Goal: Download file/media

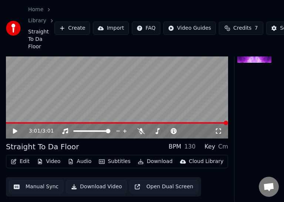
scroll to position [49, 0]
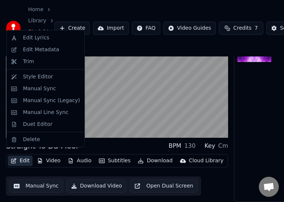
click at [23, 158] on button "Edit" at bounding box center [20, 160] width 25 height 10
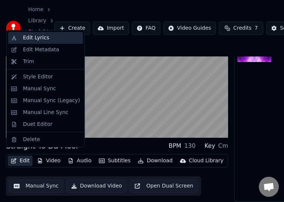
click at [40, 39] on div "Edit Lyrics" at bounding box center [36, 37] width 26 height 7
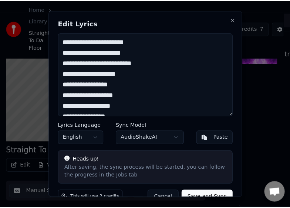
scroll to position [43, 0]
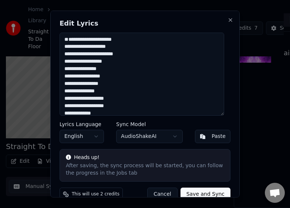
click at [63, 40] on textarea at bounding box center [142, 73] width 165 height 83
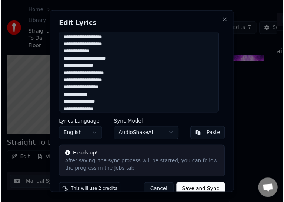
scroll to position [100, 0]
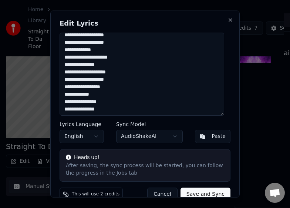
type textarea "**********"
click at [204, 193] on button "Save and Sync" at bounding box center [206, 193] width 50 height 13
click at [203, 192] on div "Cancel Save and Sync" at bounding box center [185, 193] width 92 height 13
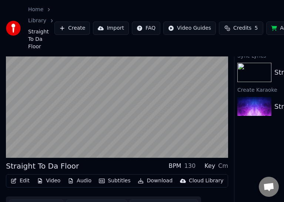
scroll to position [0, 0]
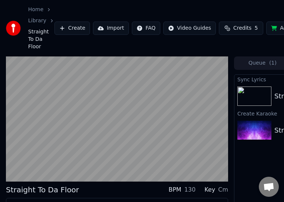
click at [255, 87] on img at bounding box center [254, 95] width 34 height 19
click at [254, 88] on img at bounding box center [254, 95] width 34 height 19
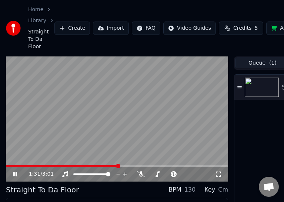
click at [264, 63] on button "Queue ( 1 )" at bounding box center [262, 62] width 55 height 11
click at [258, 64] on button "Queue ( 1 )" at bounding box center [262, 62] width 55 height 11
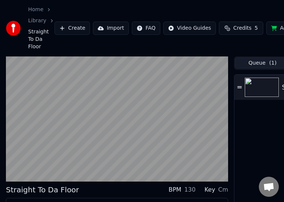
click at [256, 84] on img at bounding box center [262, 86] width 34 height 19
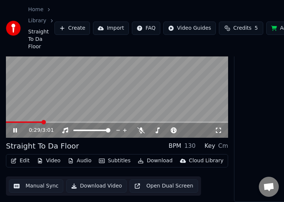
scroll to position [45, 0]
click at [77, 162] on button "Audio" at bounding box center [80, 160] width 30 height 10
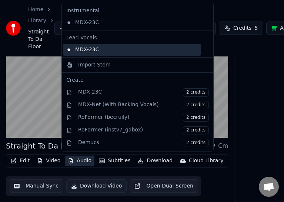
click at [84, 45] on div "MDX-23C" at bounding box center [131, 50] width 137 height 12
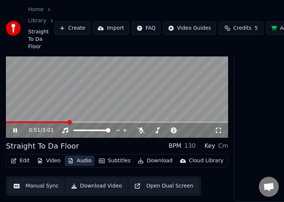
scroll to position [49, 0]
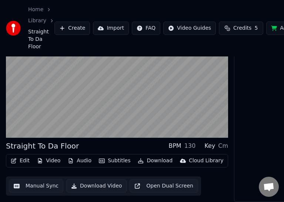
click at [158, 155] on button "Download" at bounding box center [155, 160] width 41 height 10
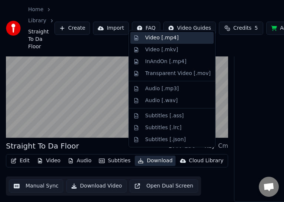
click at [160, 41] on div "Video [.mp4]" at bounding box center [171, 38] width 83 height 12
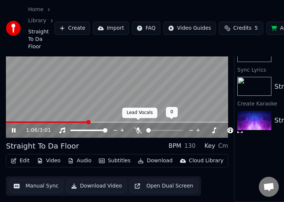
click at [142, 126] on div at bounding box center [172, 129] width 60 height 7
click at [138, 127] on icon at bounding box center [137, 130] width 7 height 6
click at [146, 128] on span at bounding box center [148, 130] width 4 height 4
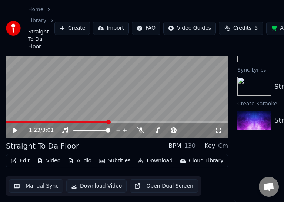
click at [8, 121] on span at bounding box center [57, 121] width 103 height 1
click at [6, 121] on span at bounding box center [6, 121] width 0 height 1
click at [96, 180] on button "Download Video" at bounding box center [96, 185] width 60 height 13
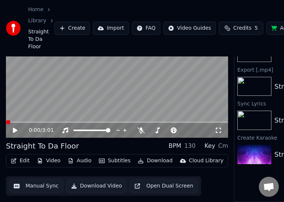
scroll to position [46, 0]
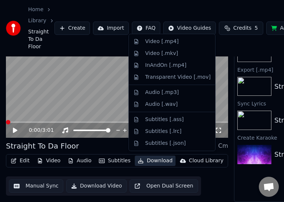
click at [152, 157] on button "Download" at bounding box center [155, 160] width 41 height 10
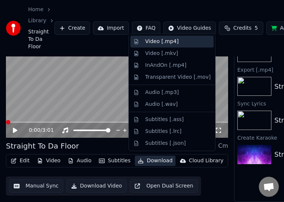
click at [156, 38] on div "Video [.mp4]" at bounding box center [161, 41] width 33 height 7
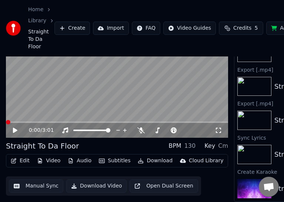
click at [262, 84] on img at bounding box center [254, 86] width 34 height 19
click at [265, 3] on div "Home Library Straight To Da Floor Create Import FAQ Video Guides Credits 5 Add …" at bounding box center [142, 28] width 284 height 56
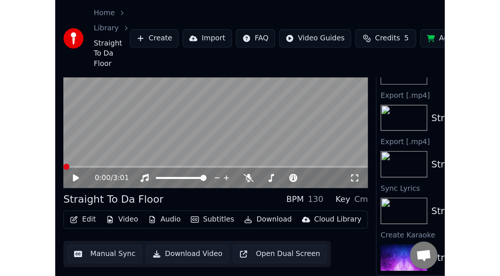
scroll to position [3, 0]
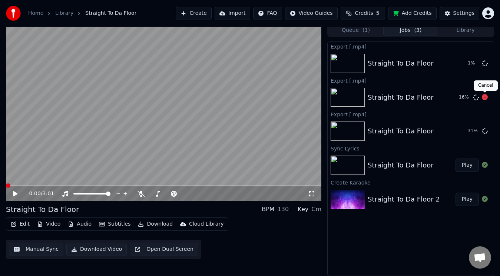
click at [284, 96] on icon at bounding box center [485, 97] width 6 height 6
click at [284, 63] on icon at bounding box center [485, 63] width 6 height 6
click at [284, 64] on icon at bounding box center [485, 63] width 6 height 6
